Goal: Transaction & Acquisition: Purchase product/service

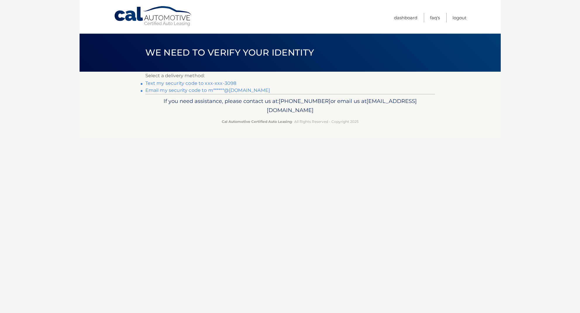
click at [226, 83] on link "Text my security code to xxx-xxx-3098" at bounding box center [190, 83] width 91 height 6
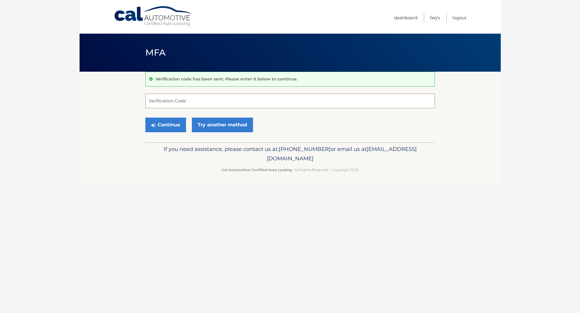
click at [215, 102] on input "Verification Code" at bounding box center [290, 101] width 290 height 15
type input "309654"
click at [165, 125] on button "Continue" at bounding box center [165, 125] width 41 height 15
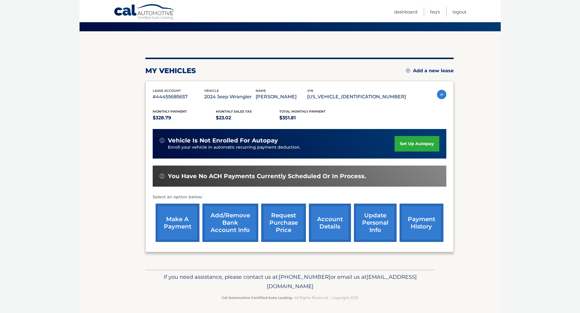
scroll to position [40, 0]
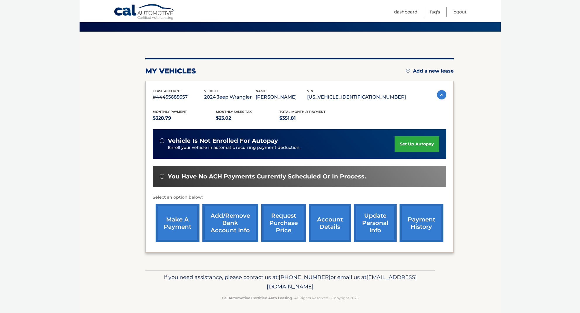
click at [420, 217] on link "payment history" at bounding box center [422, 223] width 44 height 38
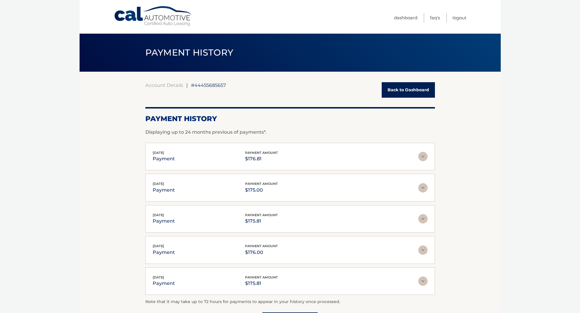
click at [422, 90] on link "Back to Dashboard" at bounding box center [408, 90] width 53 height 16
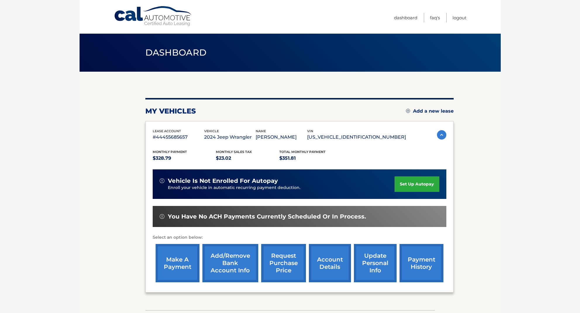
click at [175, 260] on link "make a payment" at bounding box center [178, 263] width 44 height 38
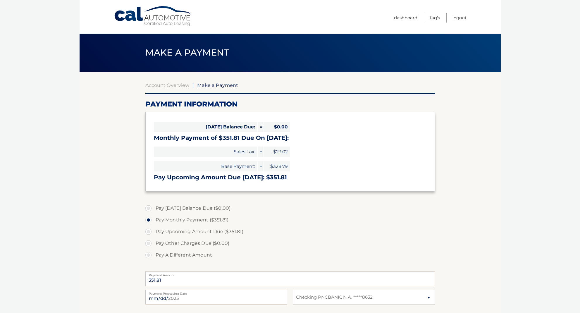
select select "ZWNkNWNlMTEtZmZkNi00YjE2LTg2MDAtZmQ1M2NmNjVlOTFi"
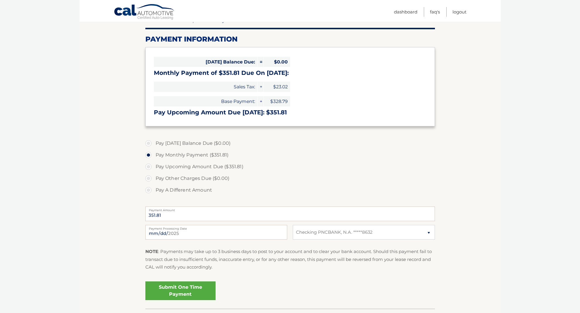
scroll to position [65, 0]
click at [150, 189] on label "Pay A Different Amount" at bounding box center [290, 190] width 290 height 12
click at [150, 189] on input "Pay A Different Amount" at bounding box center [151, 188] width 6 height 9
radio input "true"
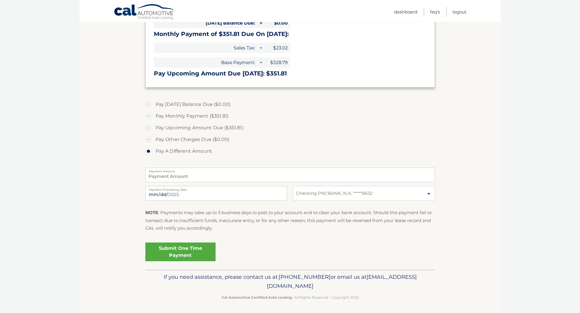
scroll to position [104, 0]
click at [276, 176] on input "Payment Amount" at bounding box center [290, 175] width 290 height 15
type input "175.00"
click at [181, 253] on link "Submit One Time Payment" at bounding box center [180, 252] width 70 height 19
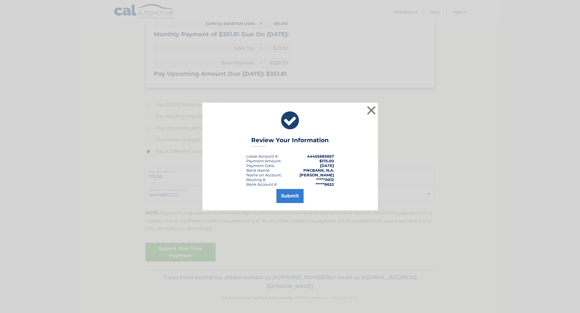
click at [291, 191] on button "Submit" at bounding box center [290, 196] width 27 height 14
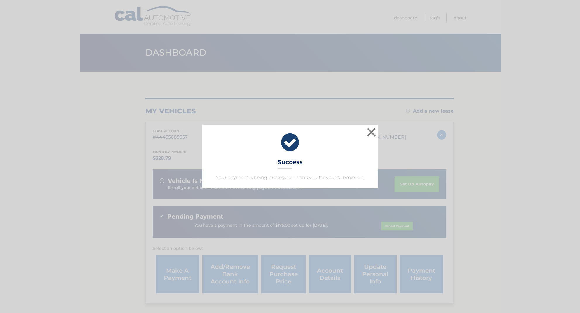
click at [371, 133] on button "×" at bounding box center [372, 132] width 12 height 12
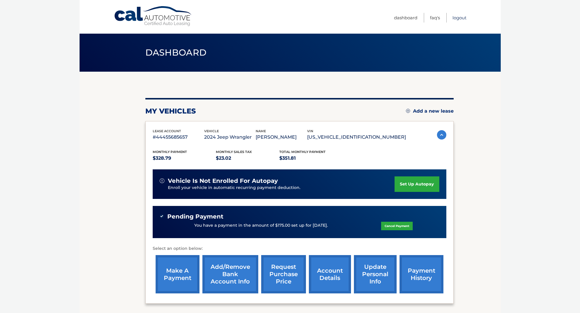
click at [461, 20] on link "Logout" at bounding box center [460, 18] width 14 height 10
